Goal: Information Seeking & Learning: Learn about a topic

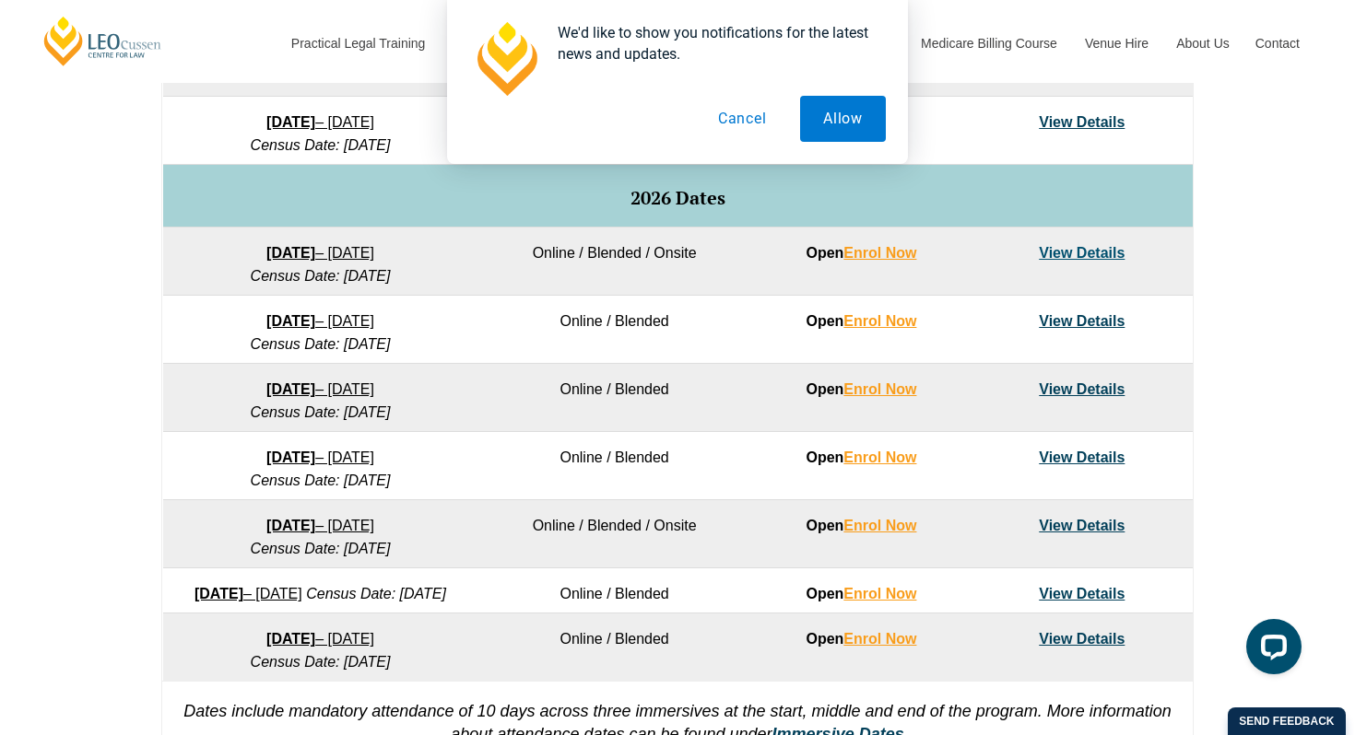
scroll to position [1088, 0]
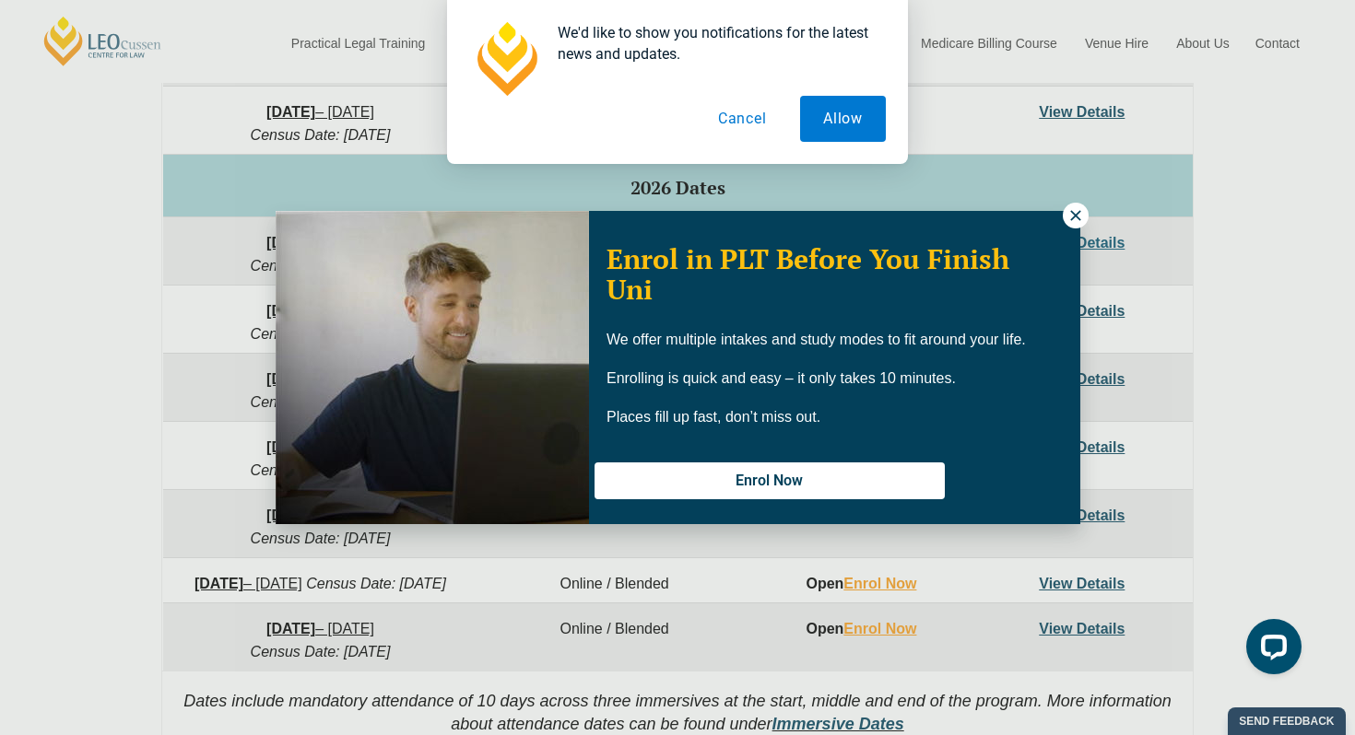
click at [1075, 220] on icon at bounding box center [1075, 215] width 17 height 17
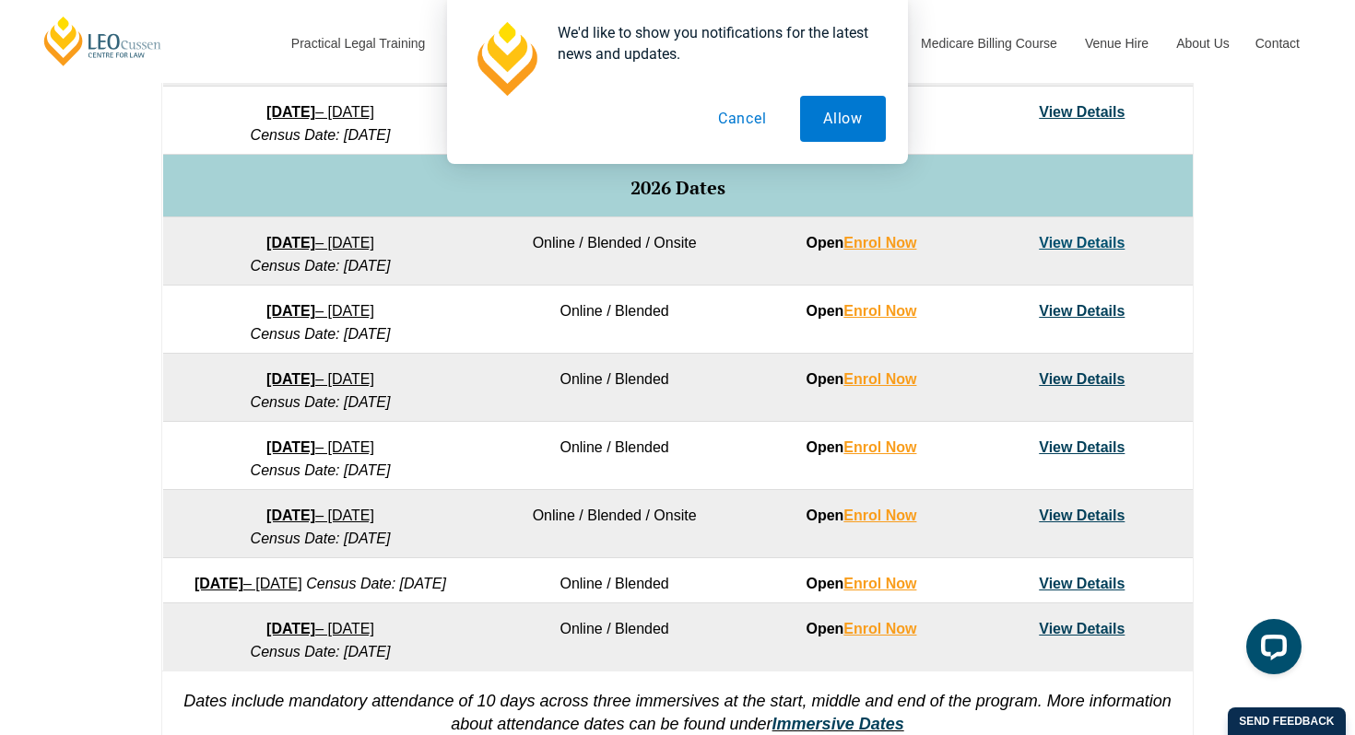
click at [1092, 511] on link "View Details" at bounding box center [1082, 516] width 86 height 16
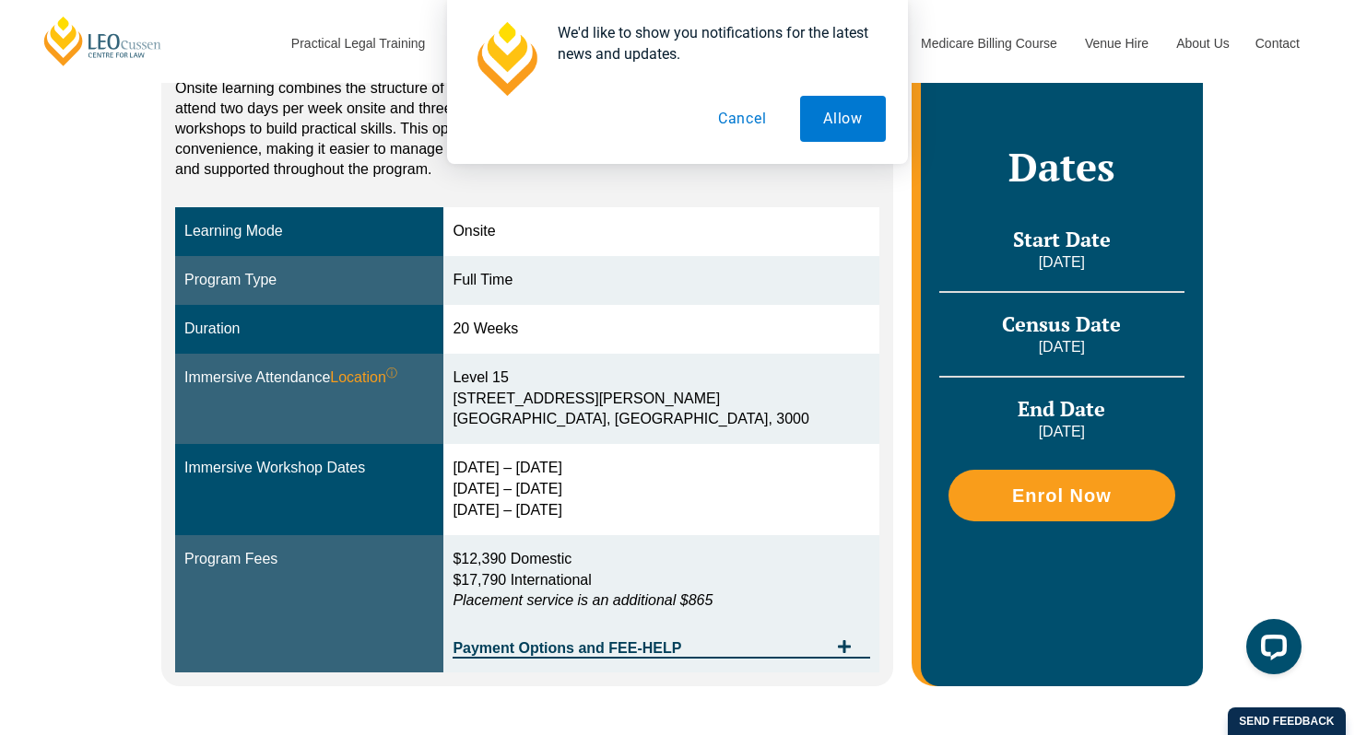
click at [738, 110] on button "Cancel" at bounding box center [742, 119] width 95 height 46
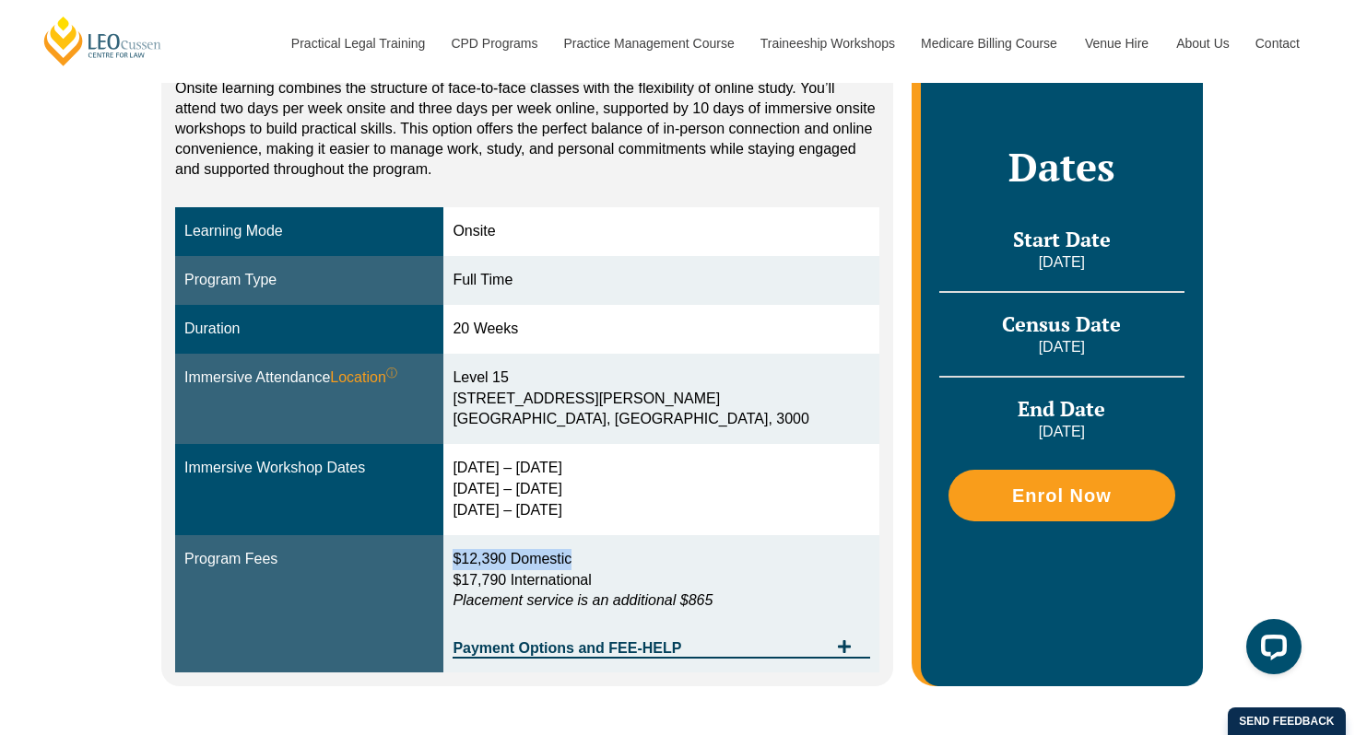
drag, startPoint x: 522, startPoint y: 559, endPoint x: 662, endPoint y: 559, distance: 140.1
click at [663, 559] on p "$12,390 Domestic $17,790 International Placement service is an additional $865" at bounding box center [660, 581] width 417 height 64
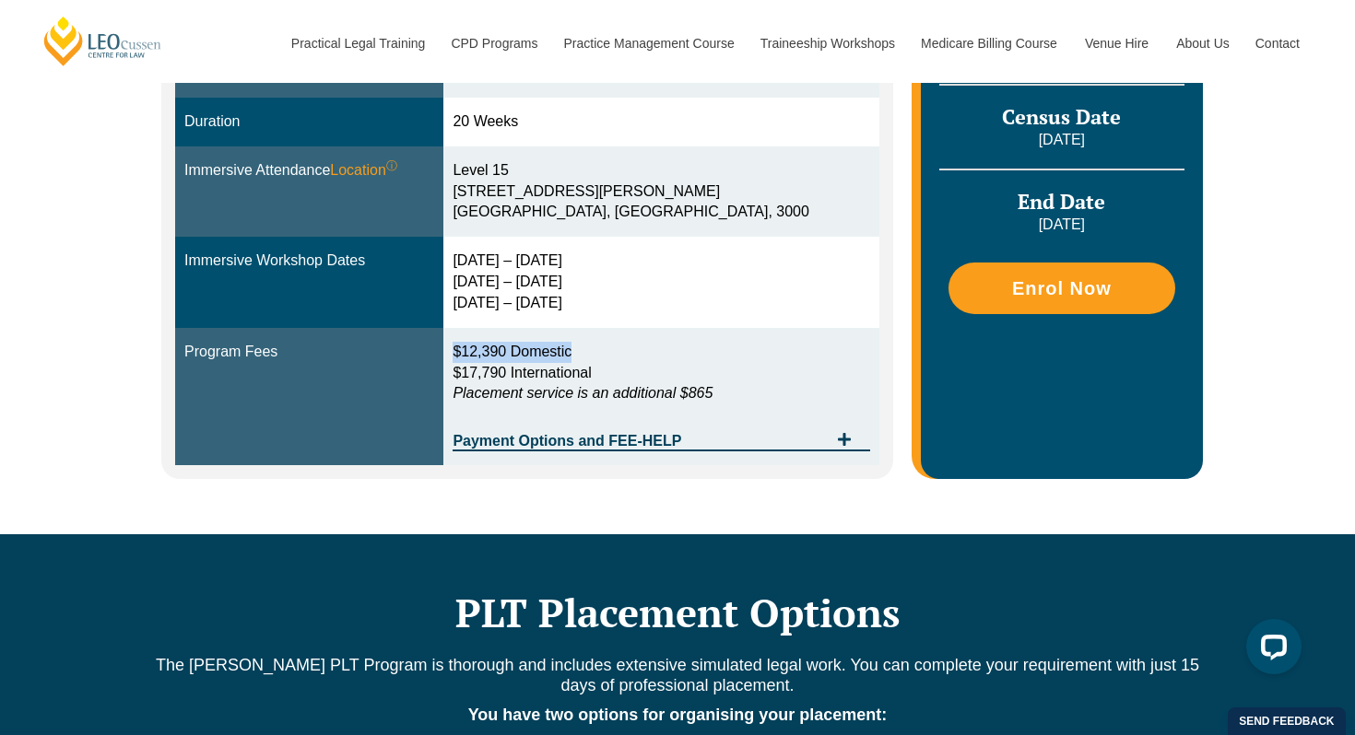
scroll to position [680, 0]
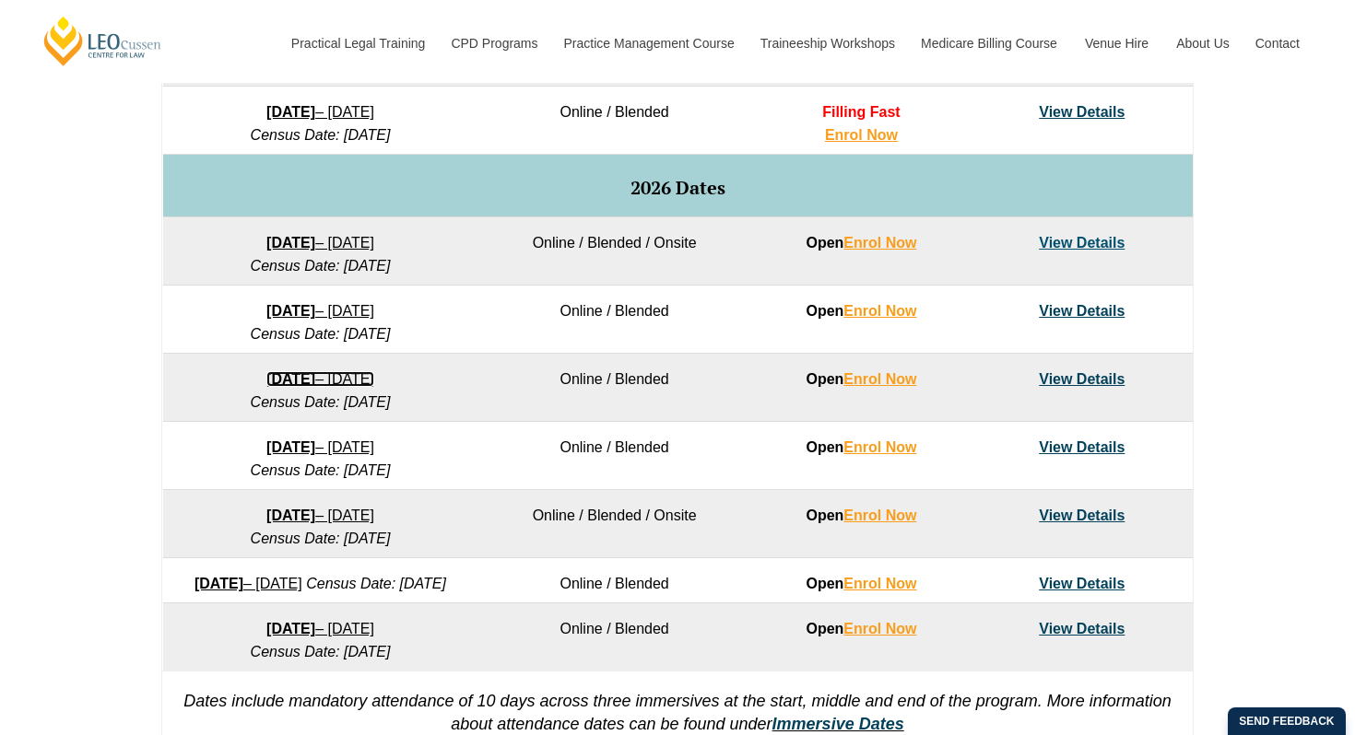
click at [320, 382] on link "23 March 2026 – 7 August 2026" at bounding box center [320, 379] width 108 height 16
